Goal: Find specific page/section: Find specific page/section

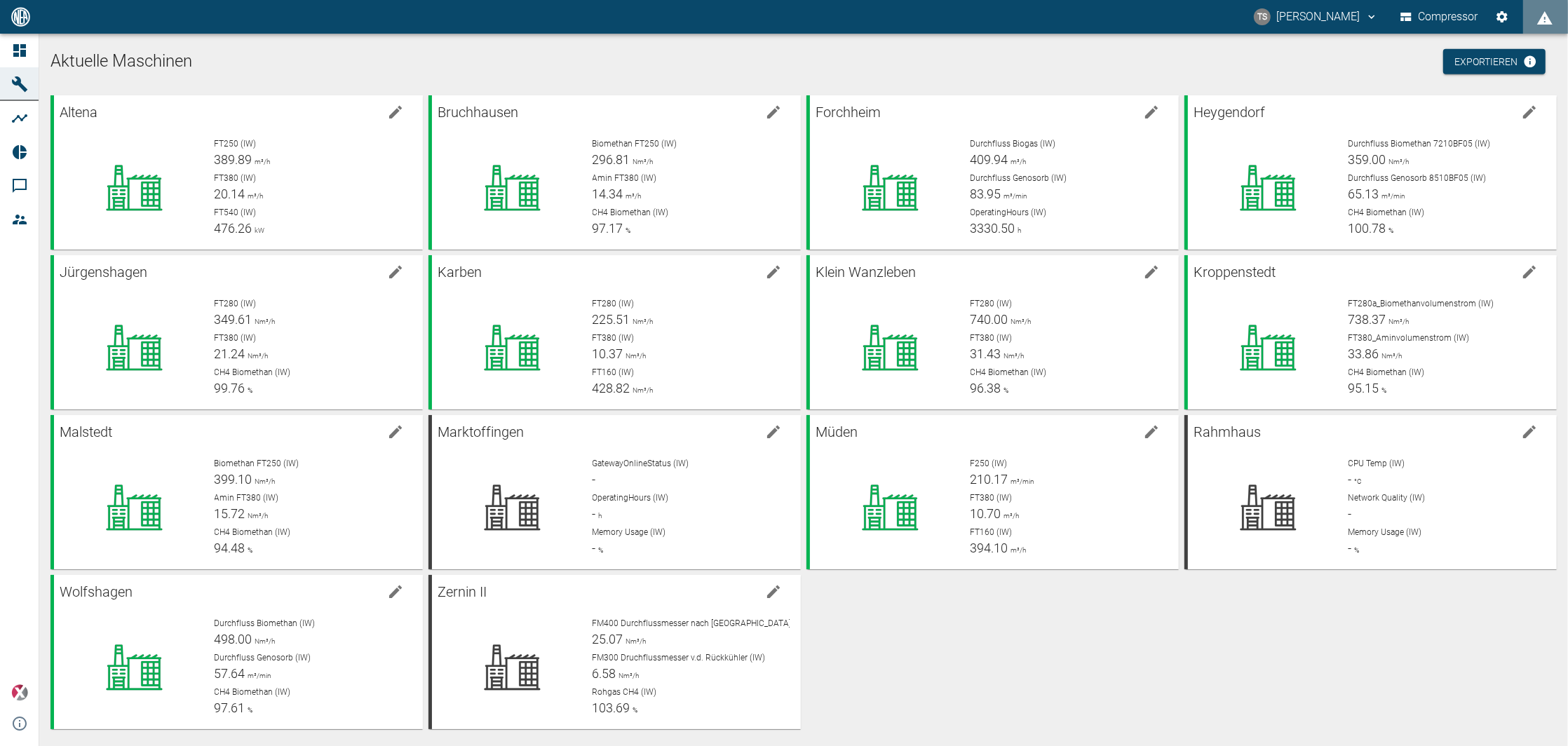
scroll to position [5, 0]
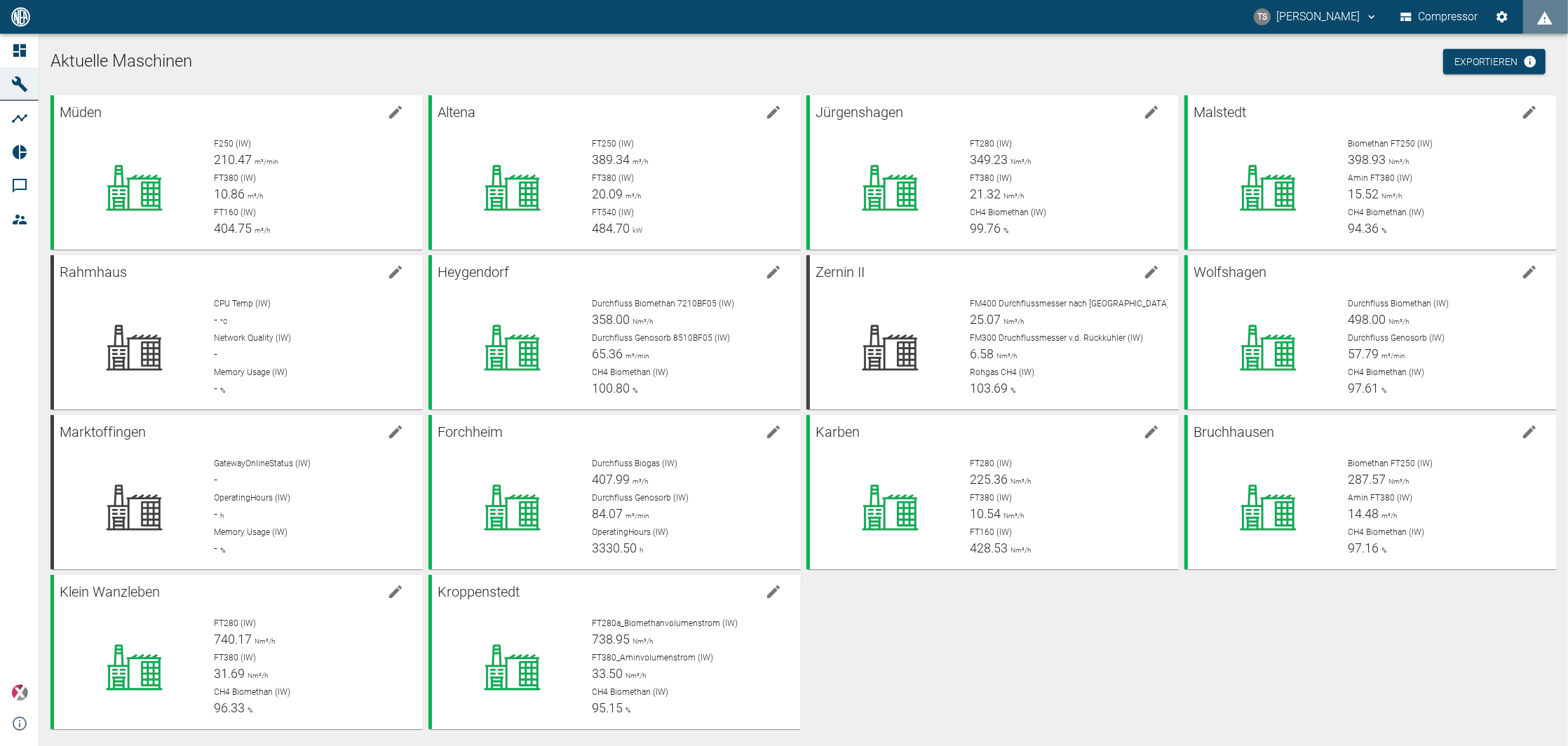
click at [1109, 646] on div "Müden F250 (IW) 210.47 m³/min FT380 (IW) 10.86 m³/h FT160 (IW) 404.75 m³/h Alte…" at bounding box center [801, 410] width 1513 height 639
